Goal: Information Seeking & Learning: Learn about a topic

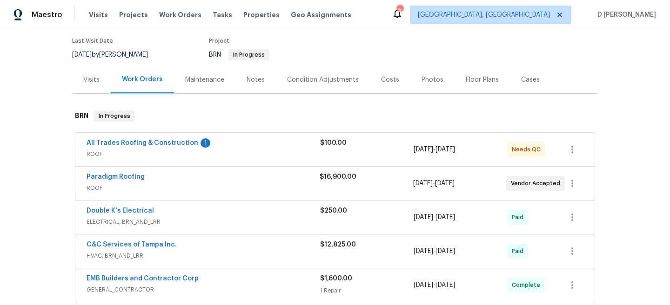
scroll to position [83, 0]
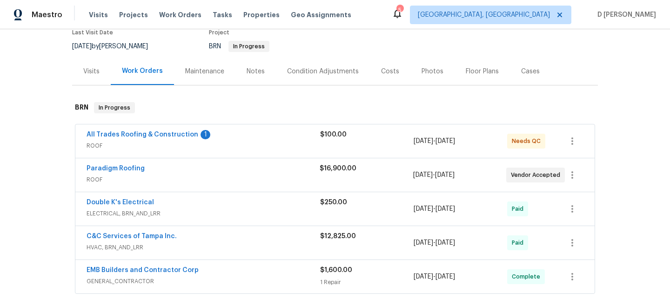
click at [204, 177] on span "ROOF" at bounding box center [202, 179] width 233 height 9
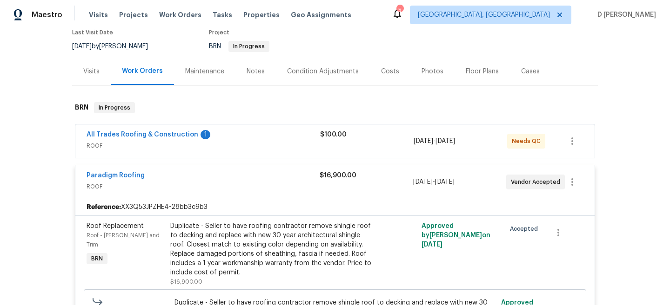
click at [203, 183] on span "ROOF" at bounding box center [202, 186] width 233 height 9
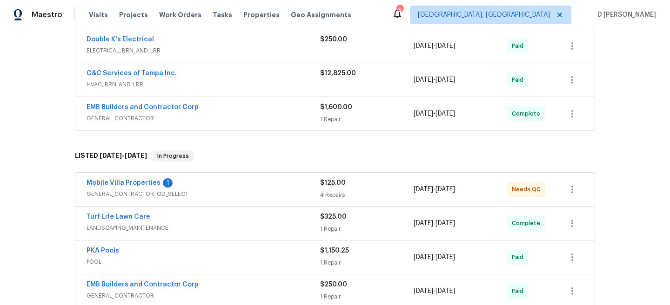
scroll to position [0, 0]
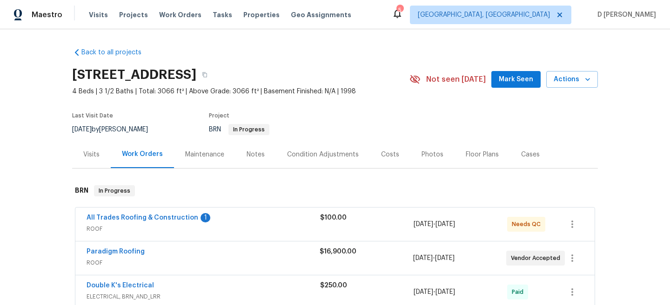
click at [99, 156] on div "Visits" at bounding box center [91, 154] width 16 height 9
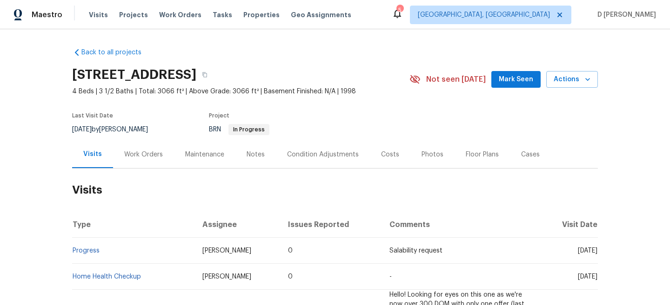
scroll to position [7, 0]
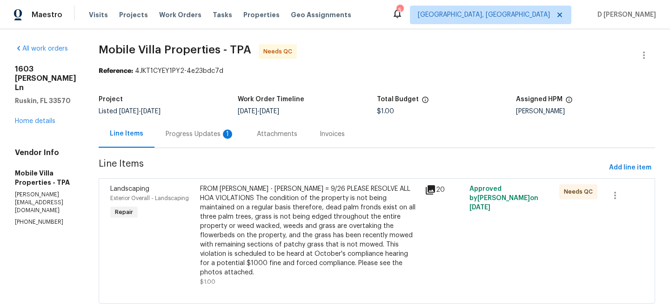
click at [168, 131] on div "Progress Updates 1" at bounding box center [200, 134] width 69 height 9
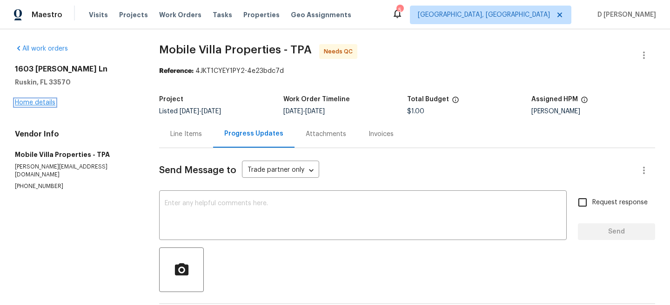
click at [37, 102] on link "Home details" at bounding box center [35, 102] width 40 height 7
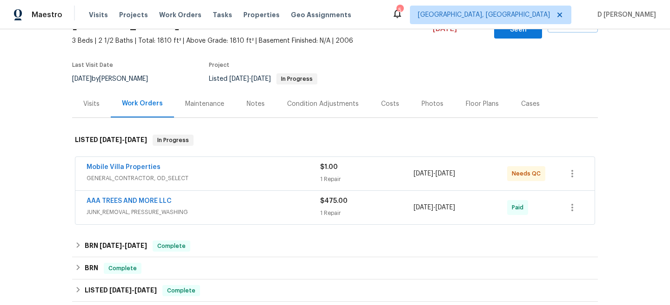
scroll to position [62, 0]
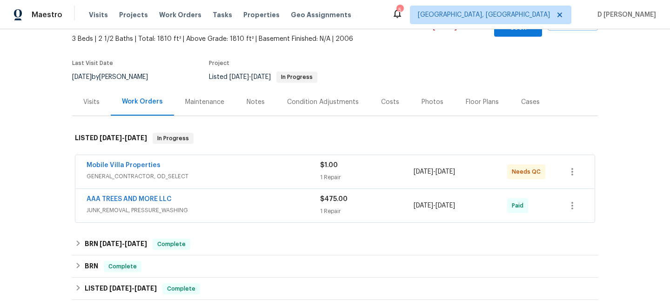
click at [186, 172] on span "GENERAL_CONTRACTOR, OD_SELECT" at bounding box center [202, 176] width 233 height 9
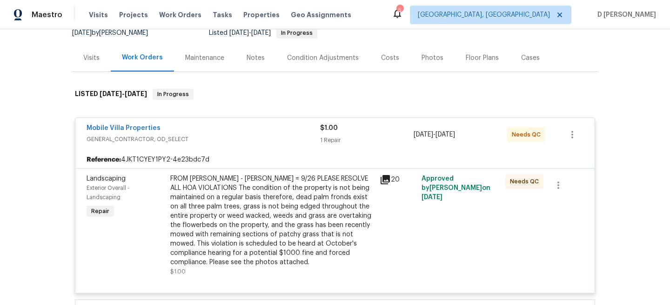
scroll to position [99, 0]
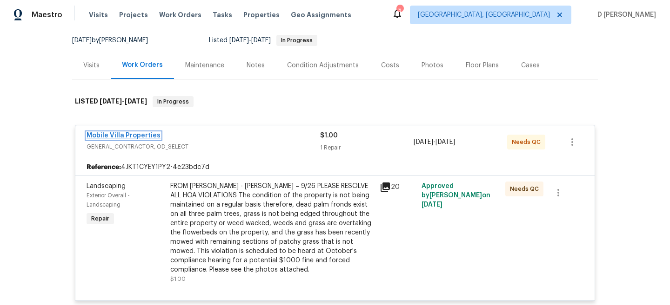
click at [135, 133] on link "Mobile Villa Properties" at bounding box center [123, 136] width 74 height 7
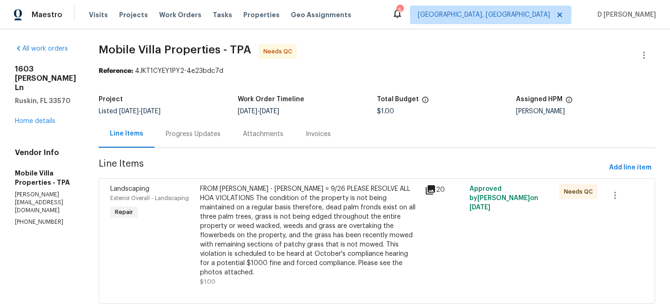
click at [182, 131] on div "Progress Updates" at bounding box center [193, 134] width 55 height 9
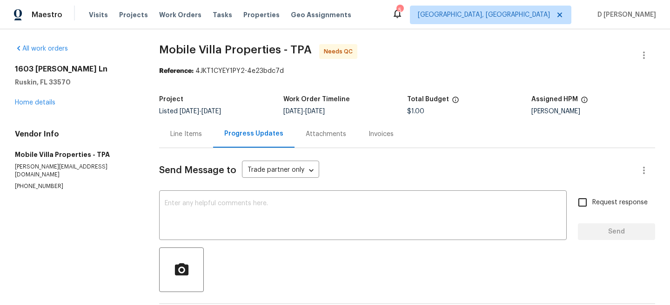
click at [181, 133] on div "Line Items" at bounding box center [186, 134] width 32 height 9
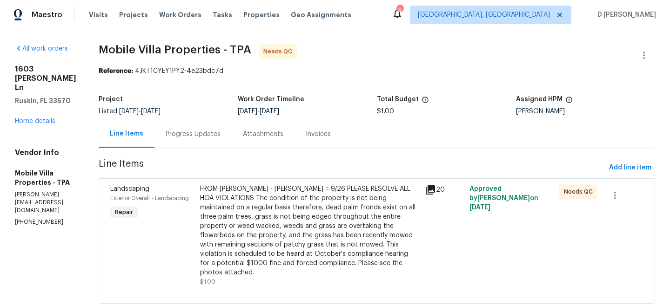
scroll to position [15, 0]
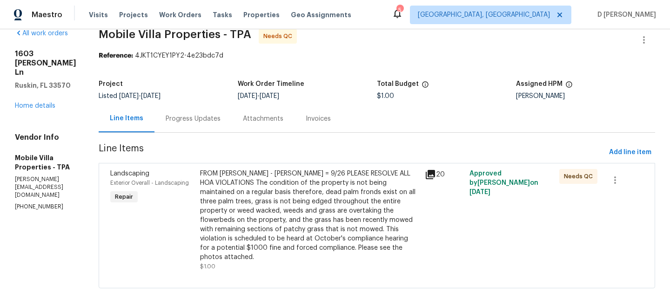
click at [425, 179] on icon at bounding box center [429, 174] width 9 height 9
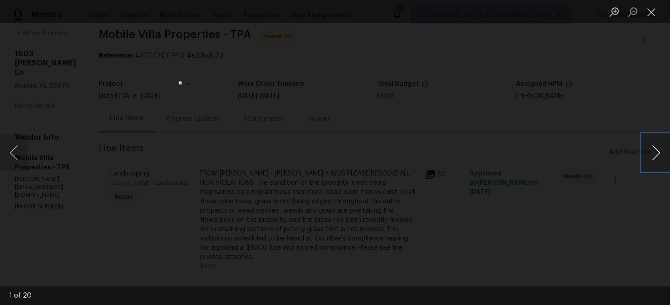
click at [654, 153] on button "Next image" at bounding box center [656, 152] width 28 height 37
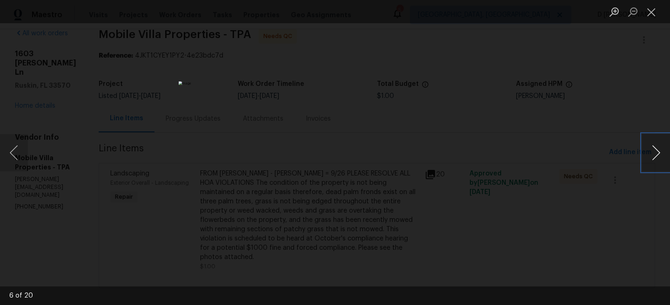
click at [654, 153] on button "Next image" at bounding box center [656, 152] width 28 height 37
click at [656, 155] on button "Next image" at bounding box center [656, 152] width 28 height 37
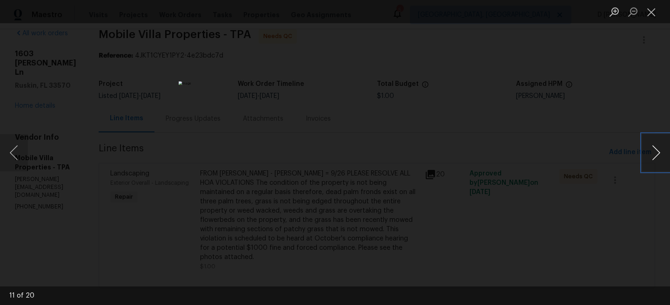
click at [656, 155] on button "Next image" at bounding box center [656, 152] width 28 height 37
click at [645, 12] on button "Close lightbox" at bounding box center [651, 12] width 19 height 16
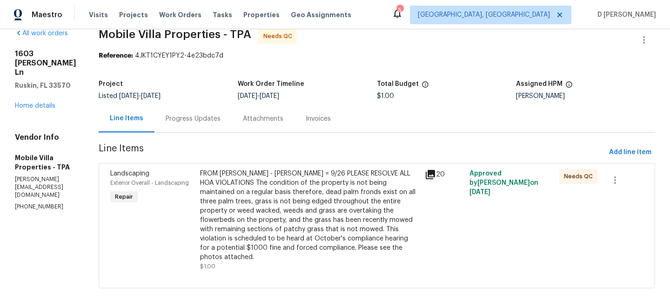
scroll to position [0, 0]
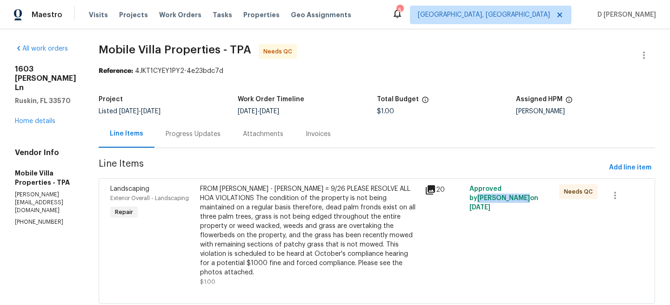
drag, startPoint x: 503, startPoint y: 190, endPoint x: 548, endPoint y: 189, distance: 44.6
click at [548, 189] on div "Approved by [PERSON_NAME] on [DATE]" at bounding box center [511, 236] width 90 height 108
copy span "[PERSON_NAME]"
click at [28, 125] on link "Home details" at bounding box center [35, 121] width 40 height 7
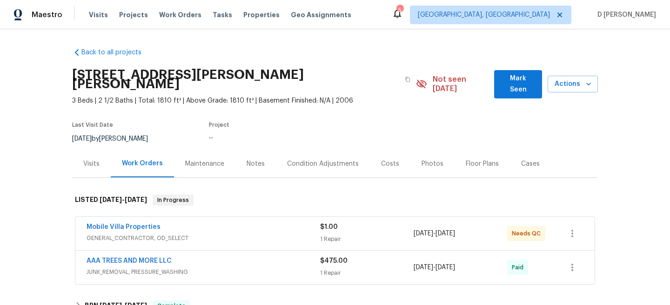
scroll to position [75, 0]
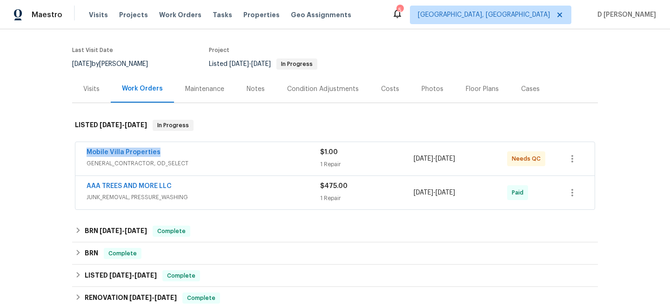
drag, startPoint x: 79, startPoint y: 144, endPoint x: 219, endPoint y: 139, distance: 140.0
click at [219, 142] on div "Mobile Villa Properties GENERAL_CONTRACTOR, OD_SELECT $1.00 1 Repair [DATE] - […" at bounding box center [334, 158] width 519 height 33
copy link "Mobile Villa Properties"
